Goal: Information Seeking & Learning: Learn about a topic

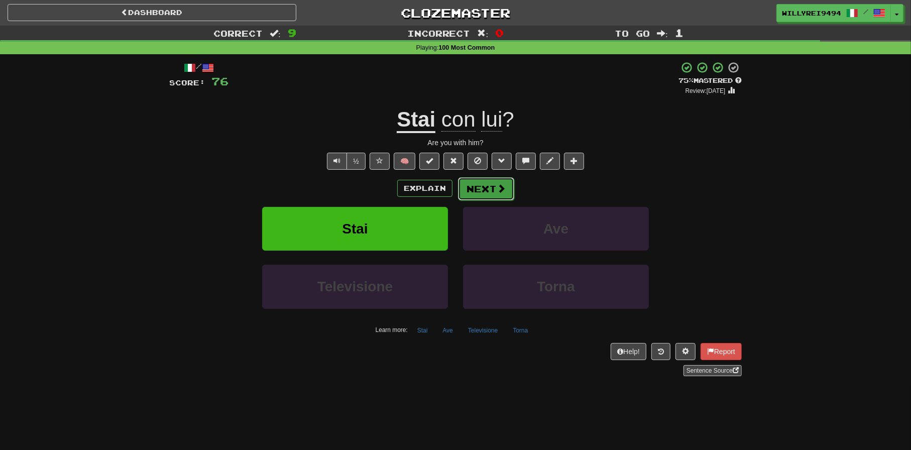
click at [473, 179] on button "Next" at bounding box center [486, 188] width 56 height 23
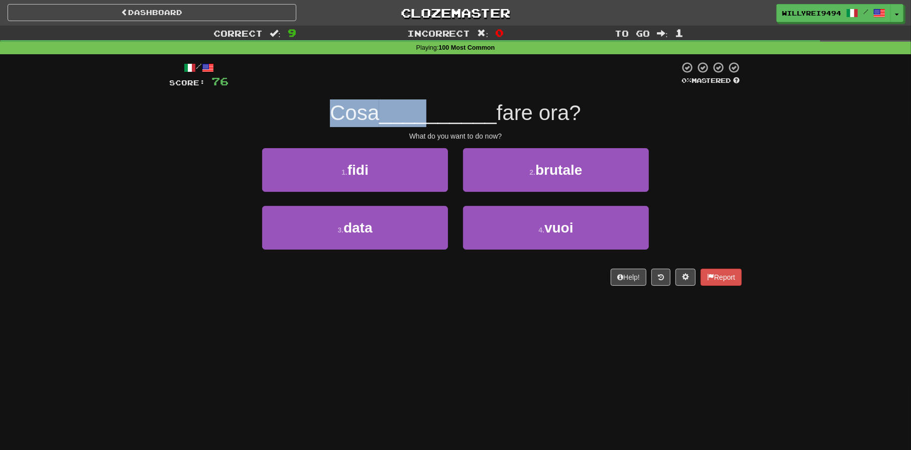
drag, startPoint x: 384, startPoint y: 115, endPoint x: 424, endPoint y: 116, distance: 39.7
click at [424, 116] on div "Cosa __________ fare ora?" at bounding box center [455, 113] width 572 height 28
click at [424, 116] on span "__________" at bounding box center [437, 113] width 117 height 24
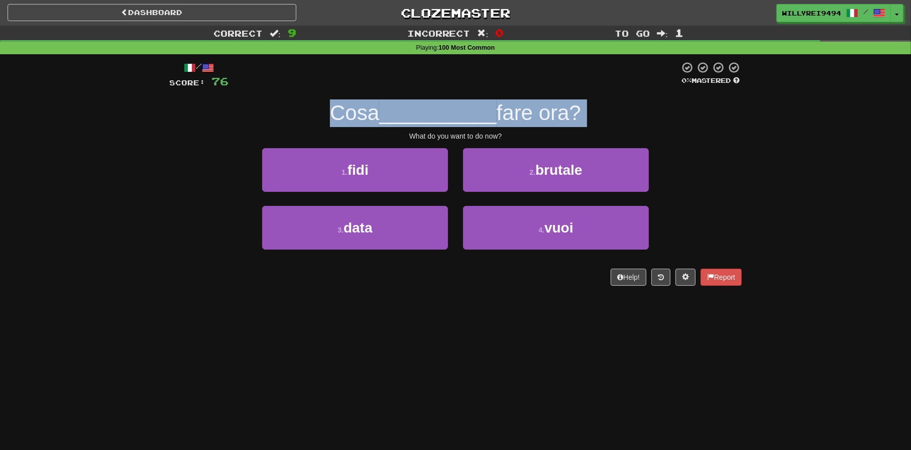
click at [424, 116] on span "__________" at bounding box center [437, 113] width 117 height 24
drag, startPoint x: 424, startPoint y: 116, endPoint x: 466, endPoint y: 127, distance: 44.1
click at [427, 117] on span "__________" at bounding box center [437, 113] width 117 height 24
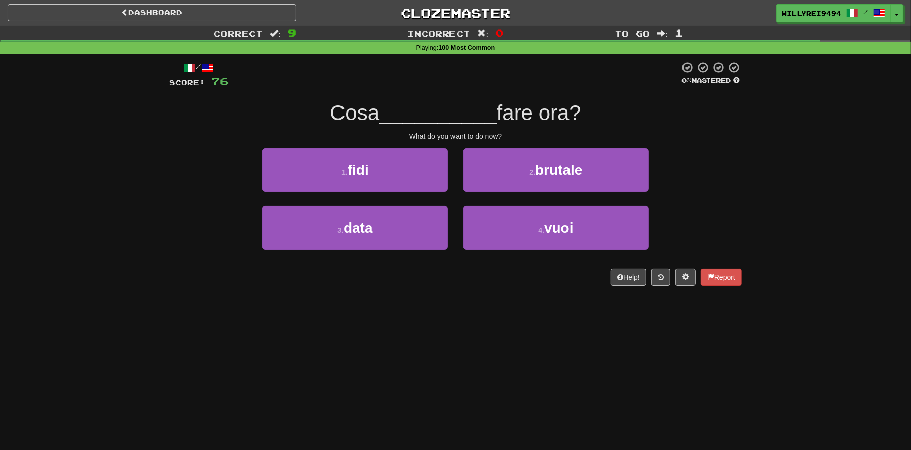
click at [466, 127] on div "/ Score: 76 0 % Mastered Cosa __________ fare ora? What do you want to do now? …" at bounding box center [455, 173] width 572 height 224
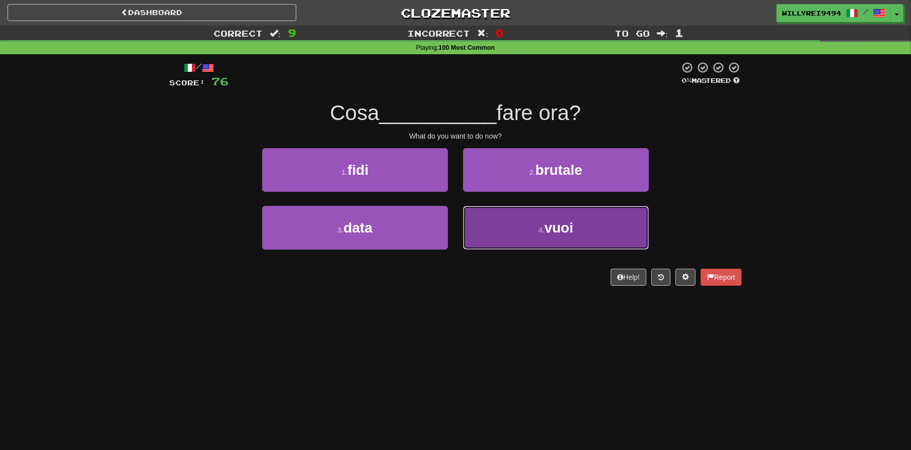
click at [519, 216] on button "4 . vuoi" at bounding box center [556, 228] width 186 height 44
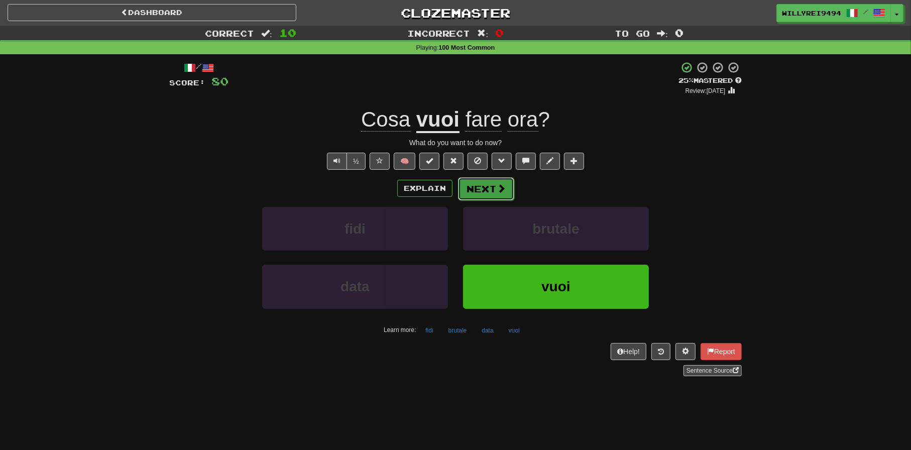
click at [486, 191] on button "Next" at bounding box center [486, 188] width 56 height 23
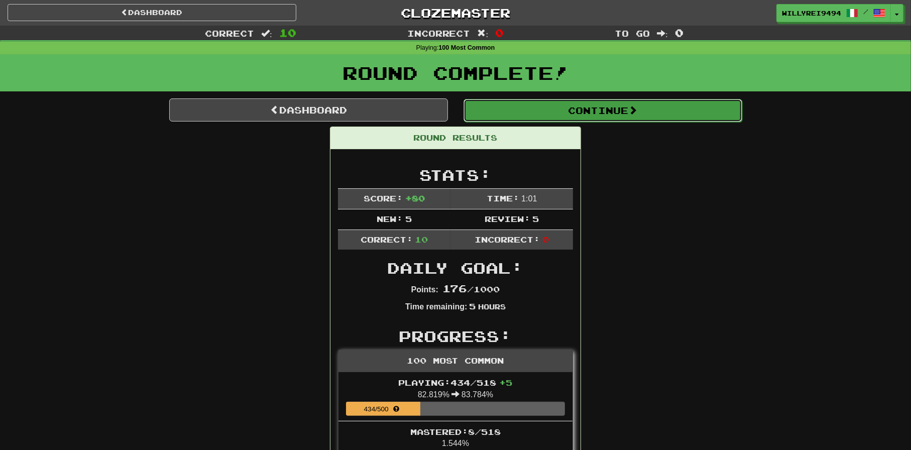
click at [475, 116] on button "Continue" at bounding box center [602, 110] width 279 height 23
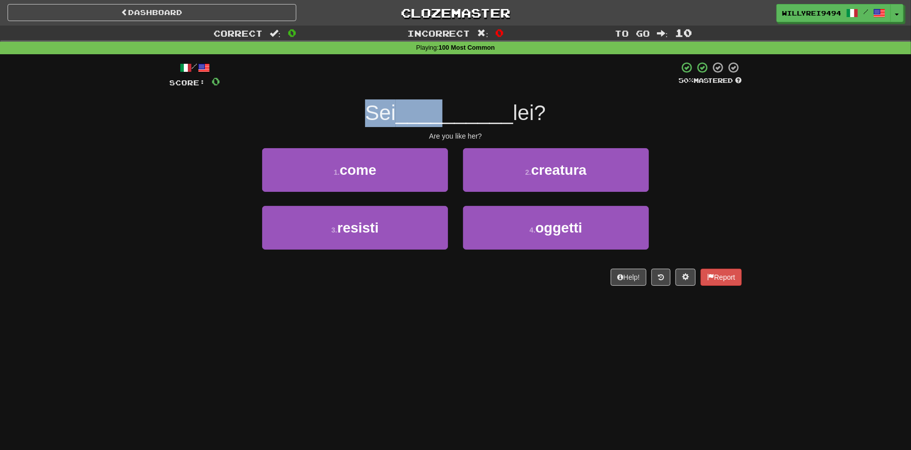
drag, startPoint x: 350, startPoint y: 111, endPoint x: 438, endPoint y: 116, distance: 88.0
click at [438, 116] on div "Sei __________ lei?" at bounding box center [455, 113] width 572 height 28
click at [438, 116] on span "__________" at bounding box center [454, 113] width 117 height 24
click at [166, 10] on link "Dashboard" at bounding box center [152, 12] width 289 height 17
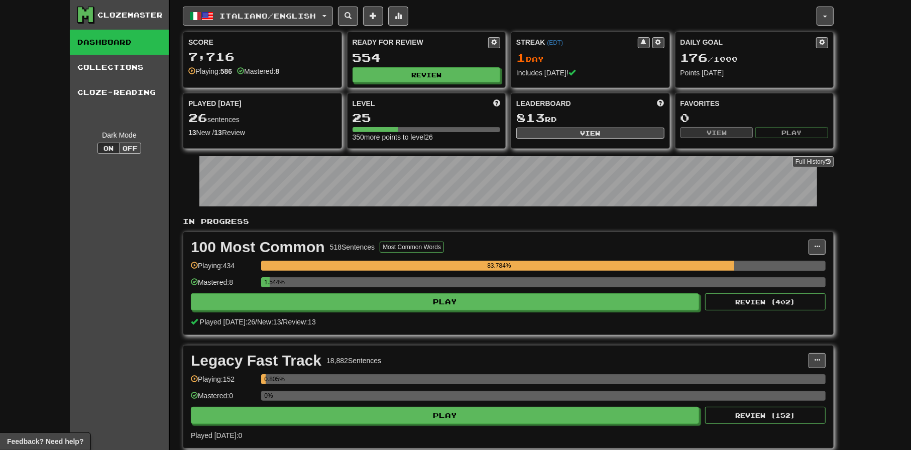
click at [256, 15] on span "Italiano / English" at bounding box center [268, 16] width 96 height 9
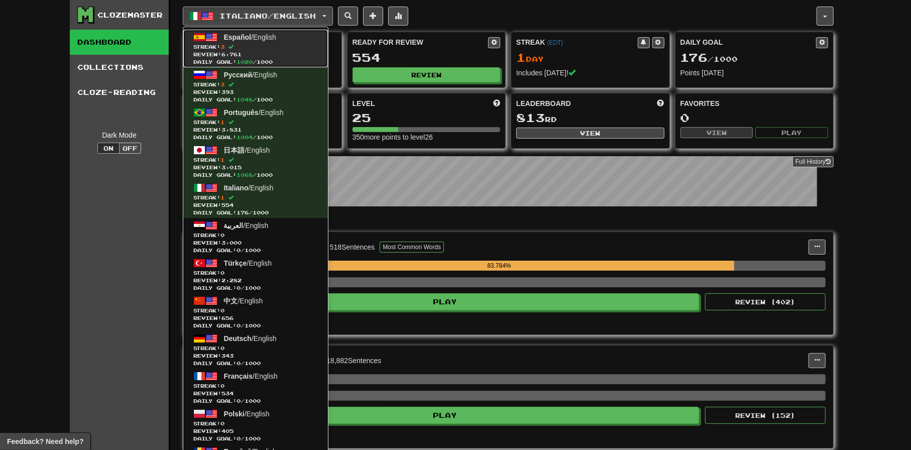
click at [247, 55] on span "Review: 6,761" at bounding box center [255, 55] width 125 height 8
